Goal: Information Seeking & Learning: Find specific fact

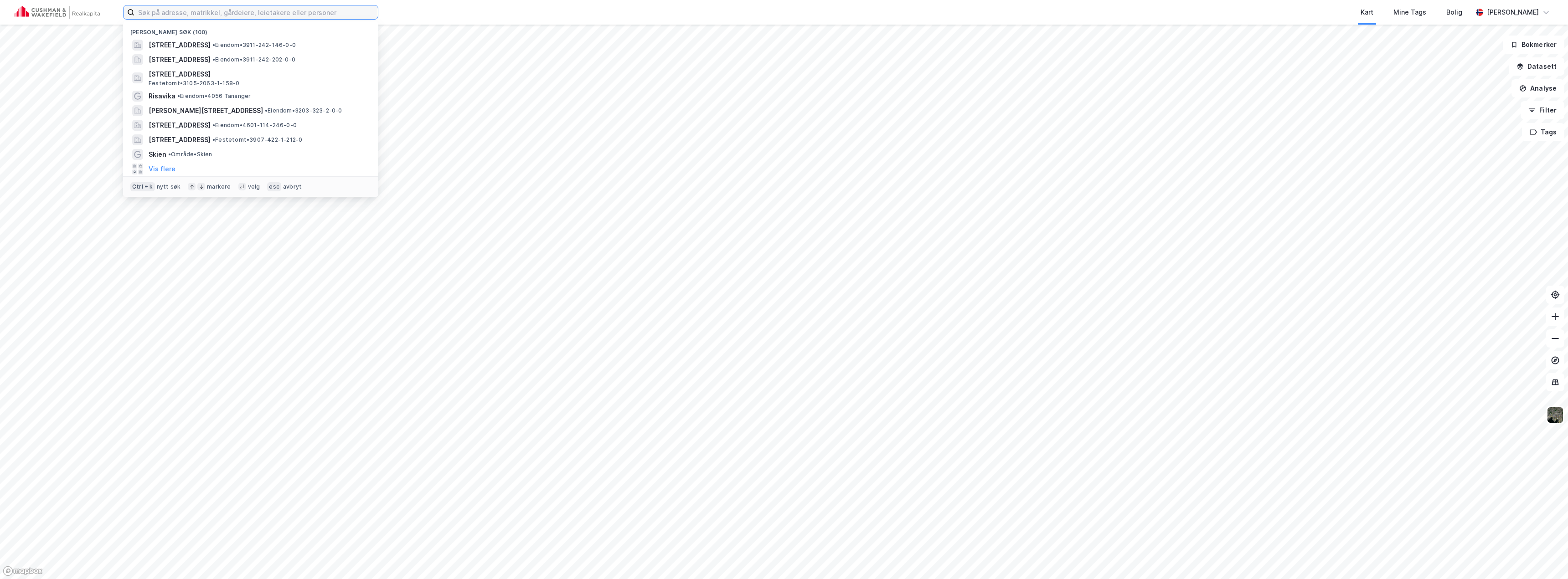
click at [188, 16] on input at bounding box center [256, 12] width 244 height 14
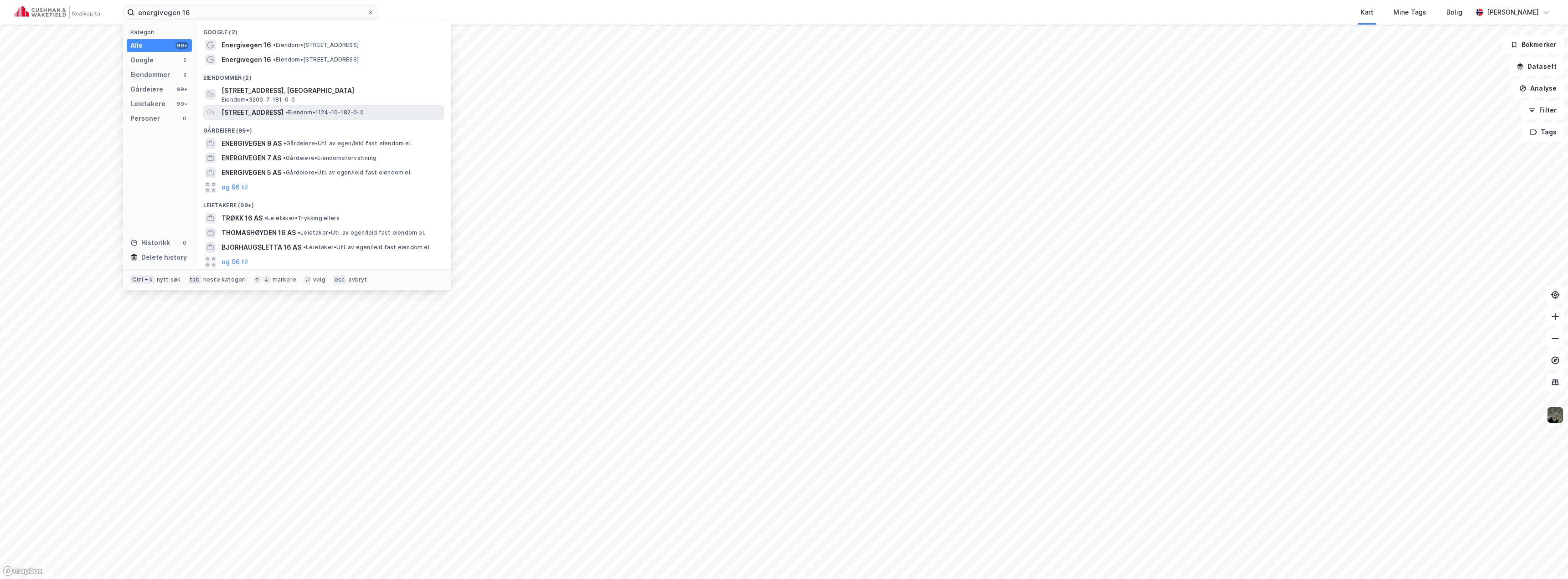
click at [259, 113] on span "[STREET_ADDRESS]" at bounding box center [253, 113] width 62 height 11
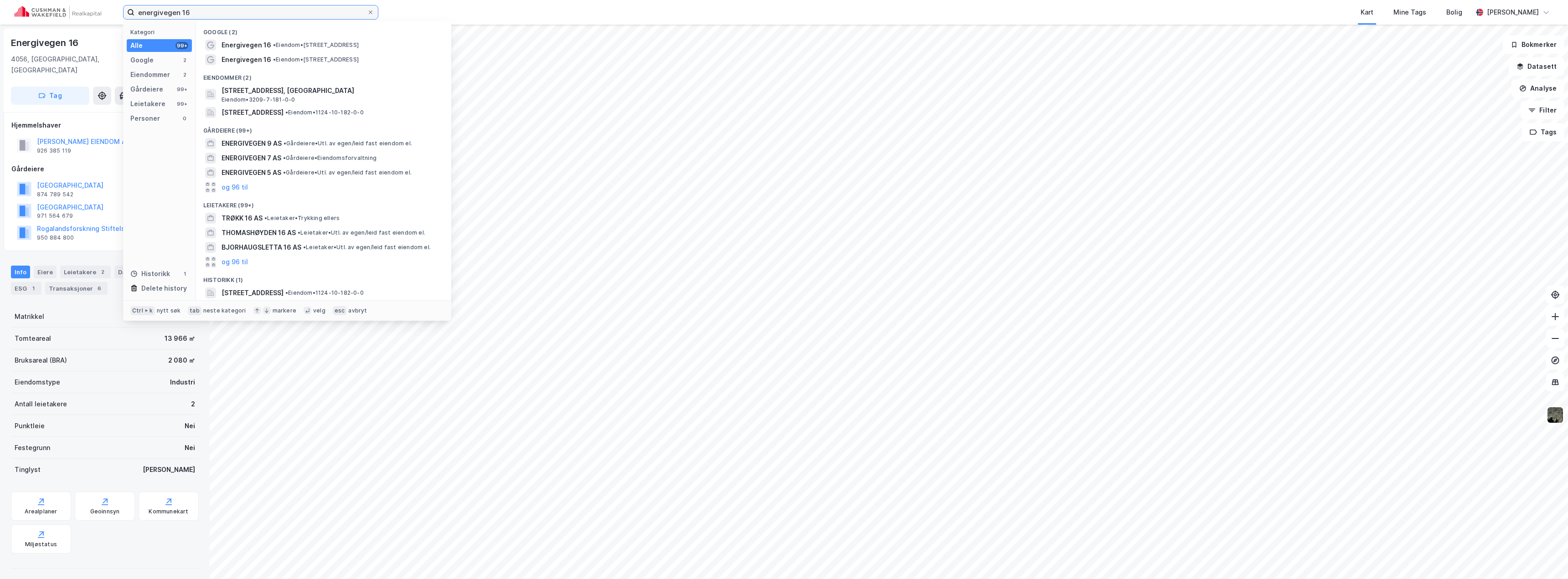
click at [193, 11] on input "energivegen 16" at bounding box center [251, 12] width 232 height 14
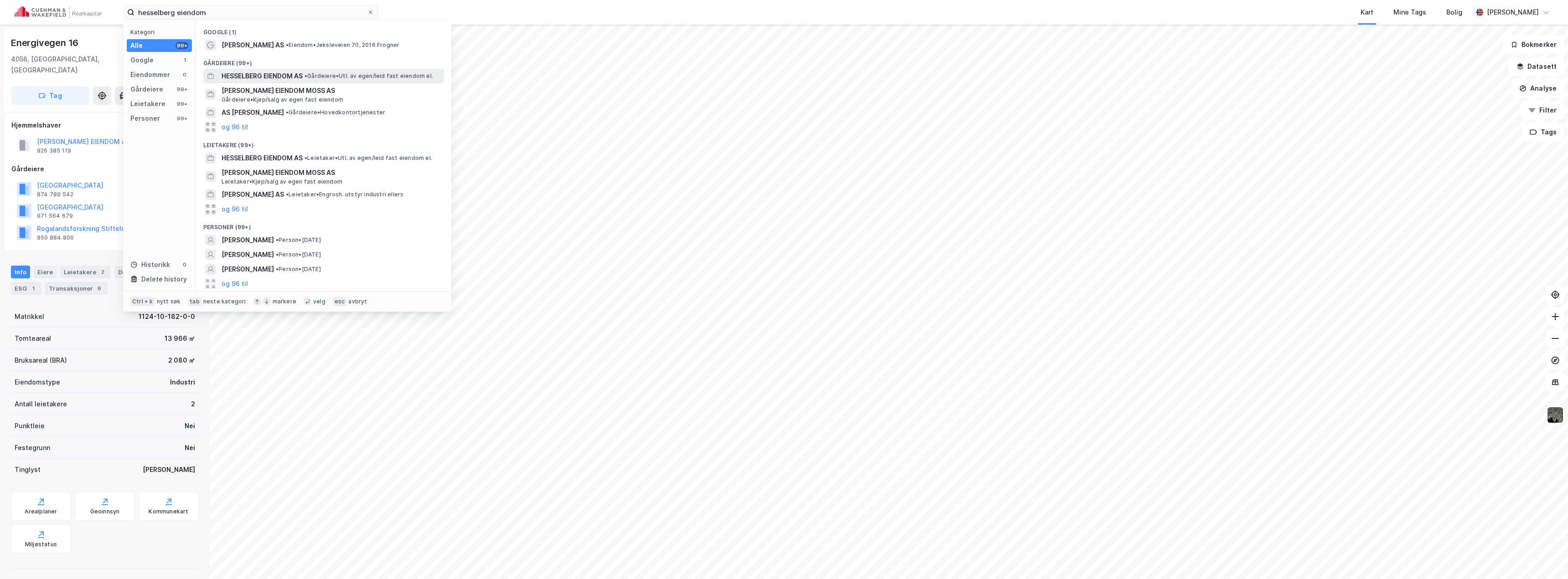
click at [275, 75] on span "HESSELBERG EIENDOM AS" at bounding box center [262, 76] width 81 height 11
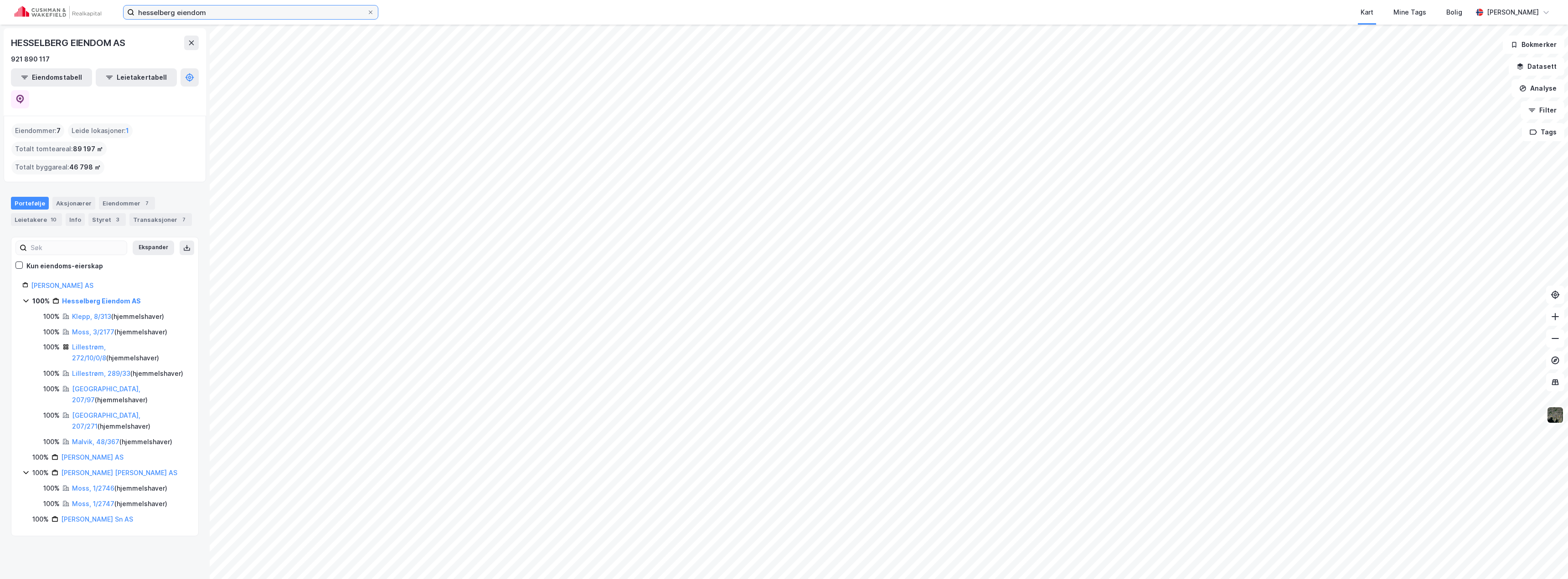
click at [224, 18] on input "hesselberg eiendom" at bounding box center [251, 12] width 232 height 14
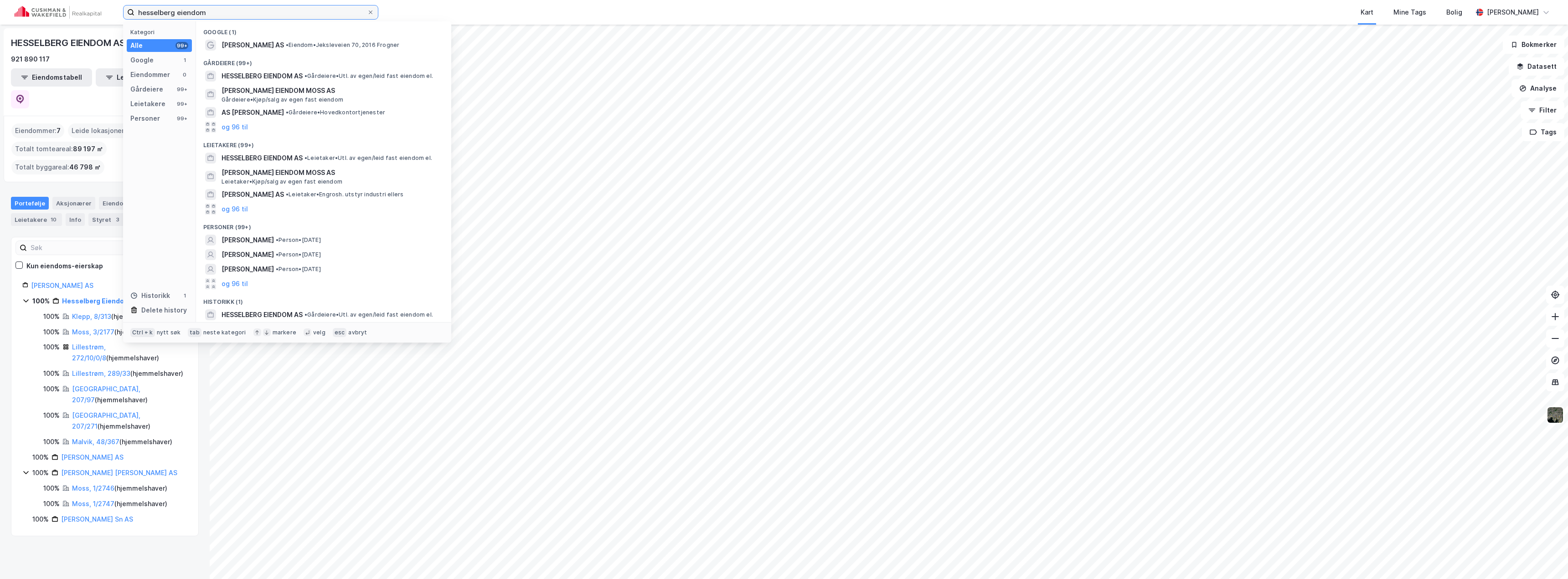
click at [224, 18] on input "hesselberg eiendom" at bounding box center [251, 12] width 232 height 14
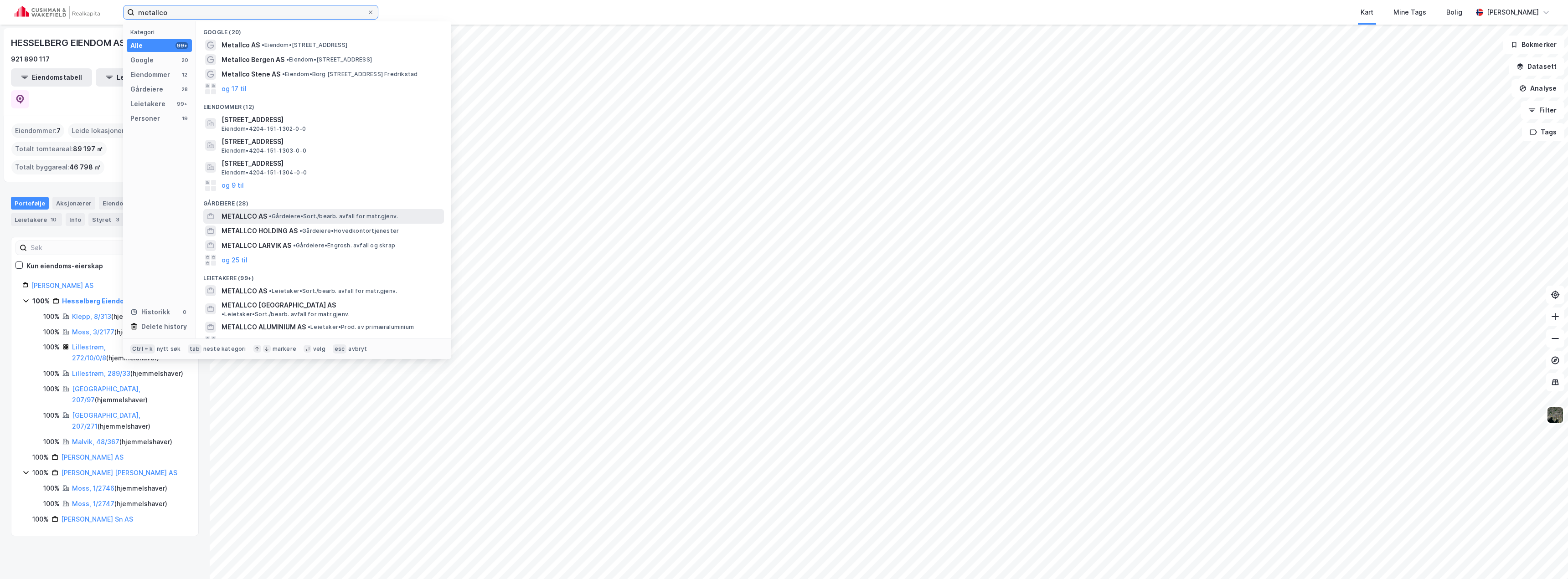
type input "metallco"
click at [271, 214] on span "•" at bounding box center [270, 216] width 3 height 7
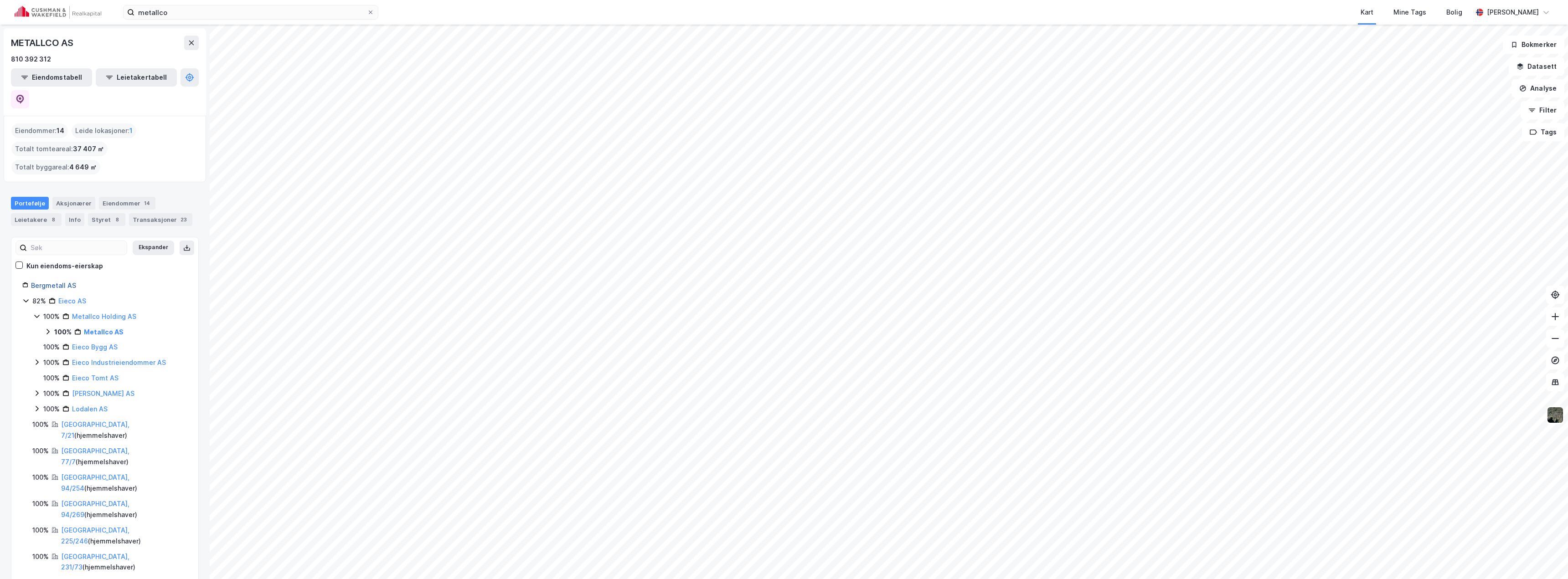
click at [45, 282] on link "Bergmetall AS" at bounding box center [53, 285] width 45 height 8
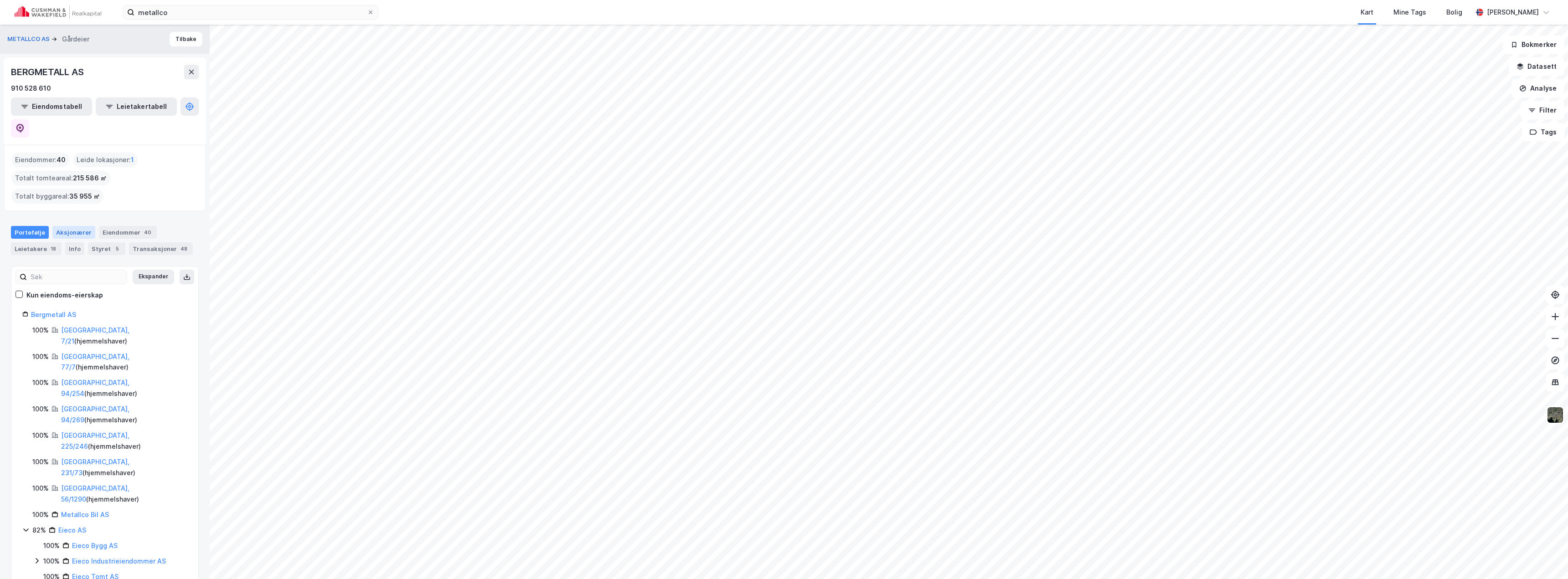
click at [68, 226] on div "Aksjonærer" at bounding box center [74, 232] width 43 height 13
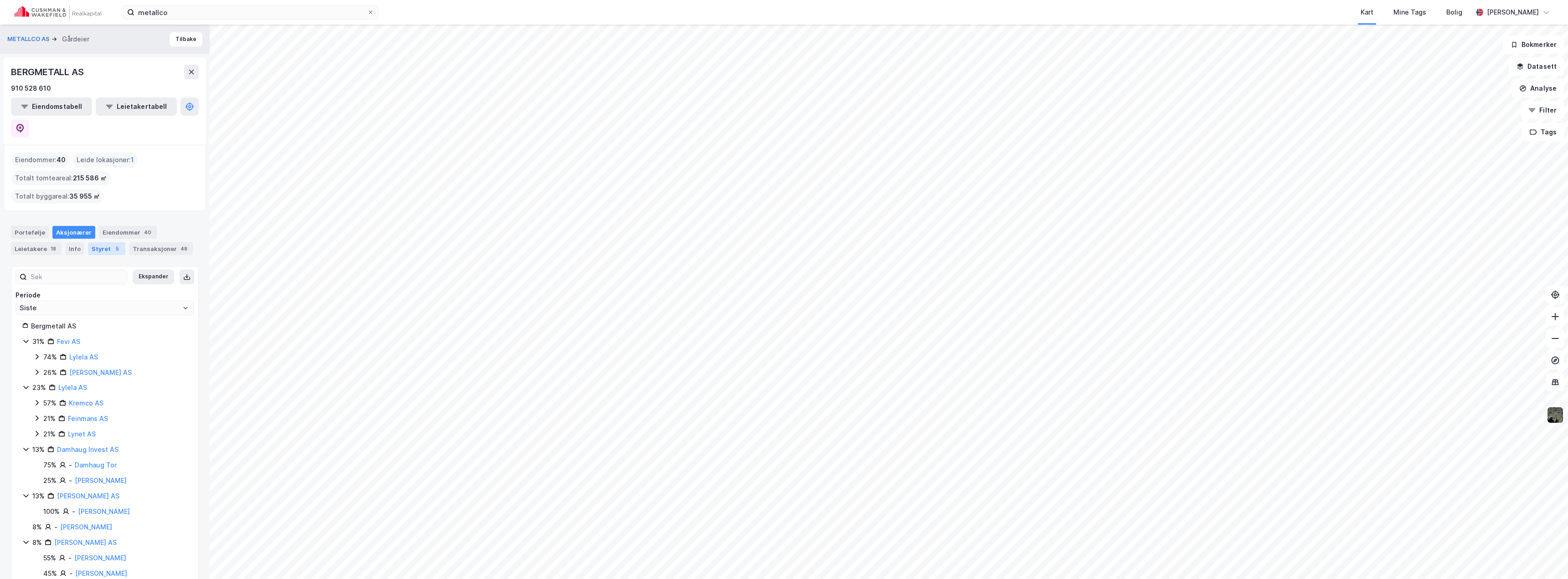
click at [95, 243] on div "Styret 5" at bounding box center [106, 249] width 37 height 13
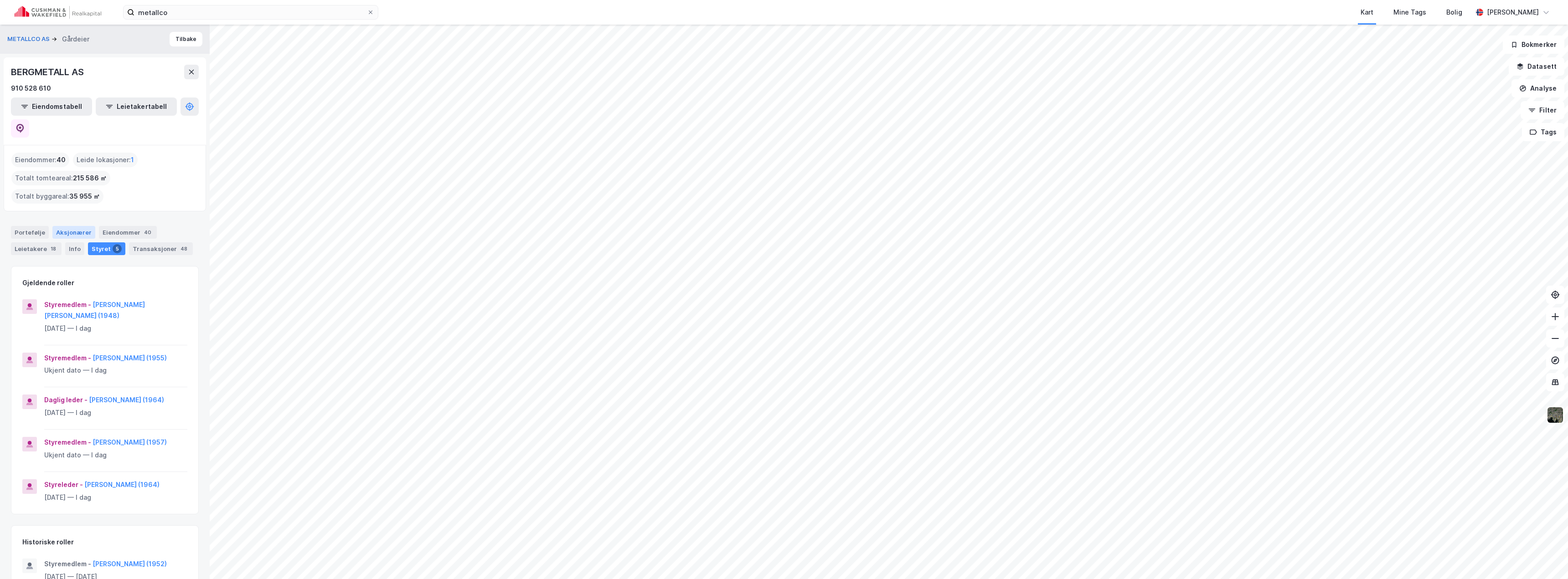
click at [77, 226] on div "Aksjonærer" at bounding box center [74, 232] width 43 height 13
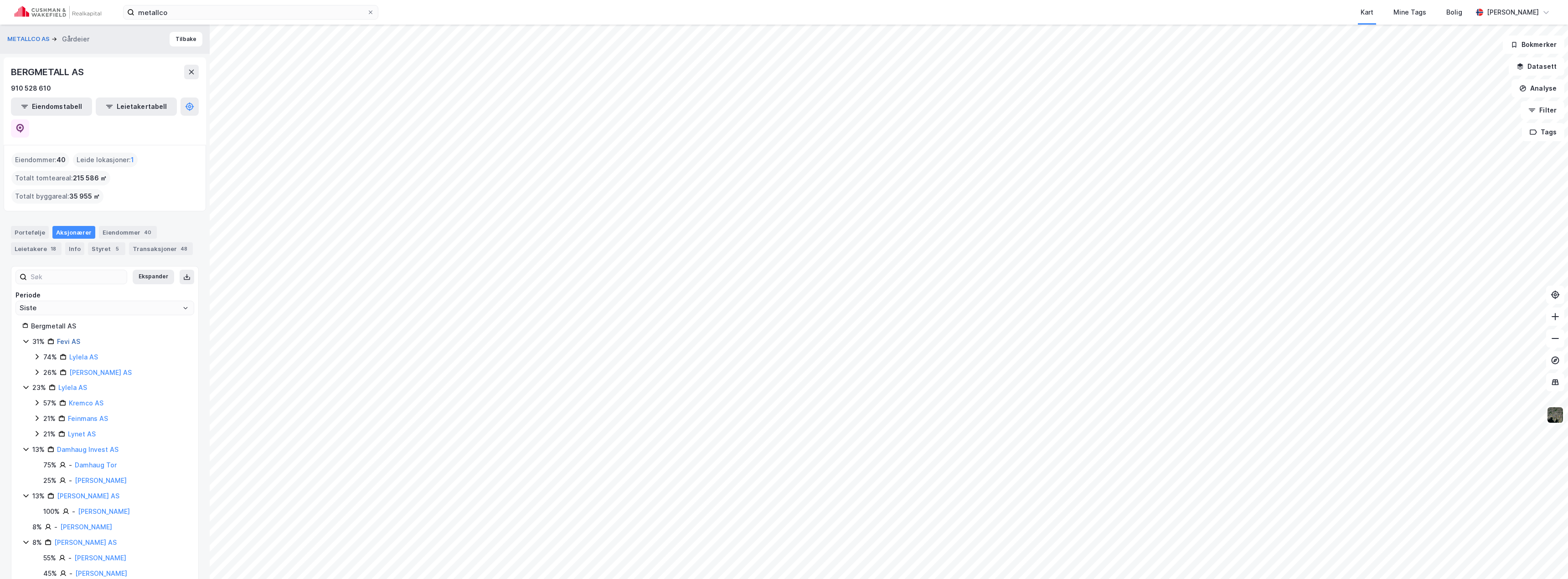
click at [70, 338] on link "Fevi AS" at bounding box center [69, 341] width 23 height 8
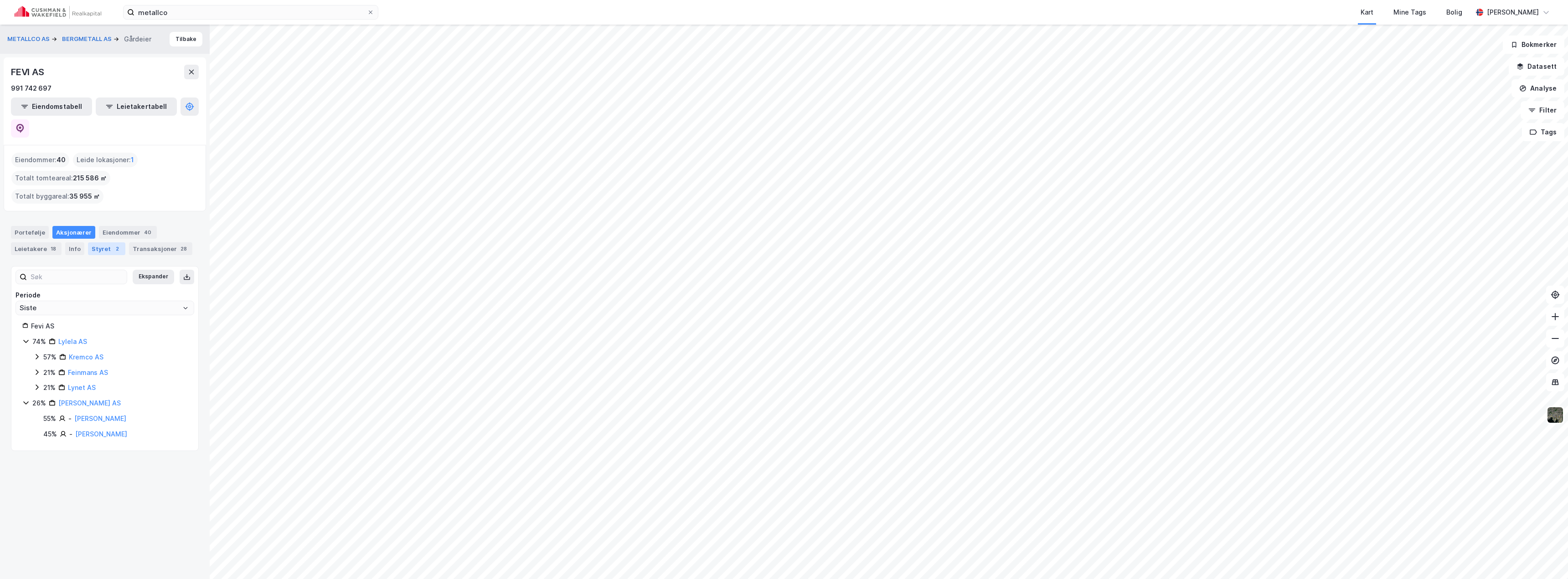
click at [98, 243] on div "Styret 2" at bounding box center [106, 249] width 37 height 13
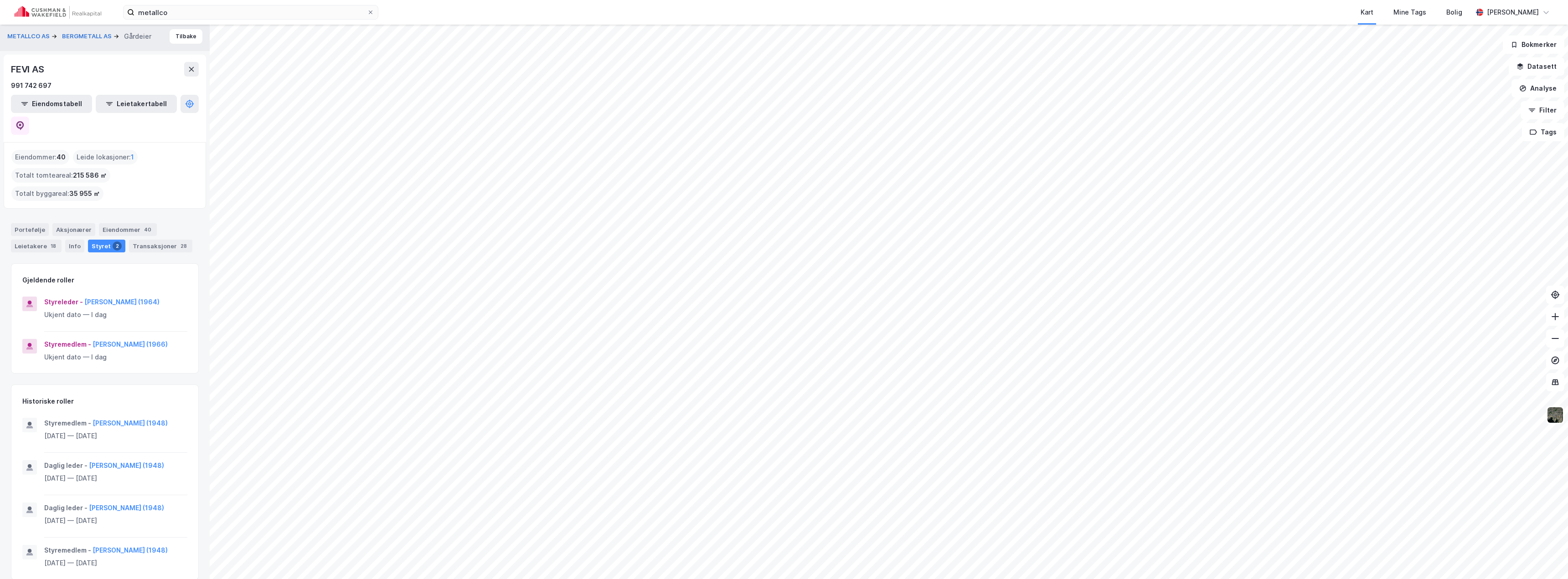
scroll to position [4, 0]
click at [60, 223] on div "Aksjonærer" at bounding box center [74, 229] width 43 height 13
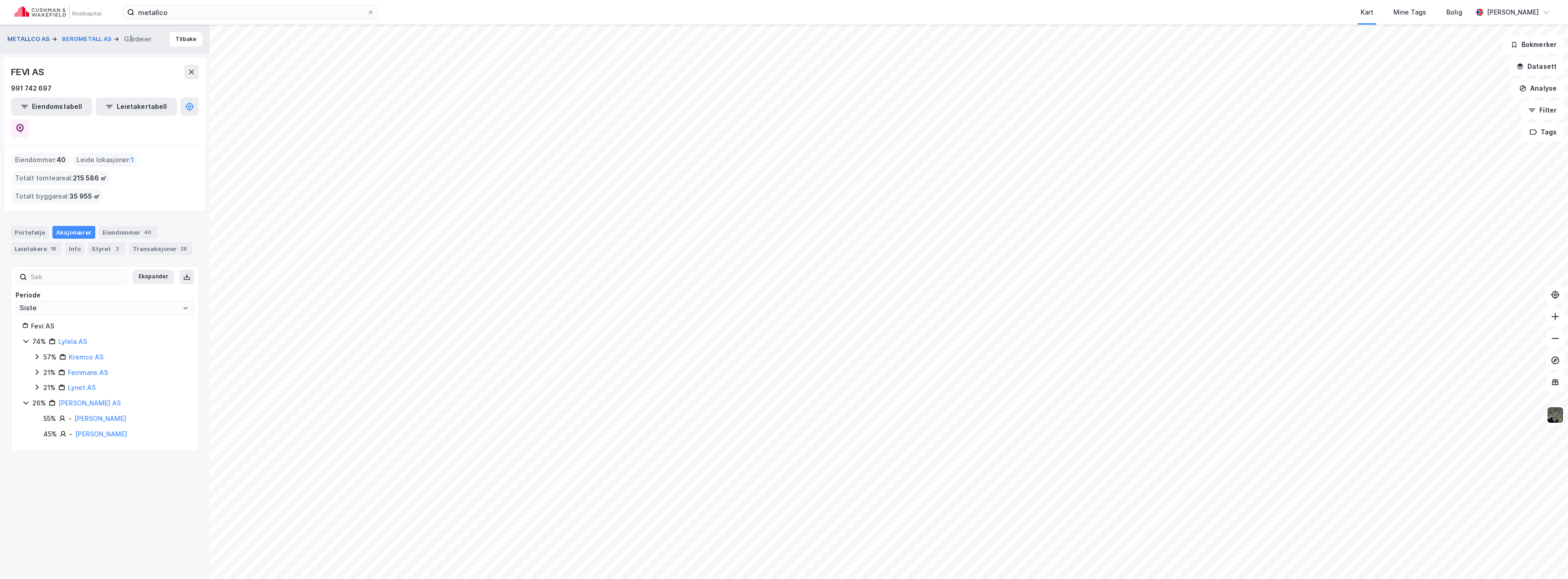
click at [33, 41] on button "METALLCO AS" at bounding box center [29, 39] width 44 height 9
